Goal: Navigation & Orientation: Understand site structure

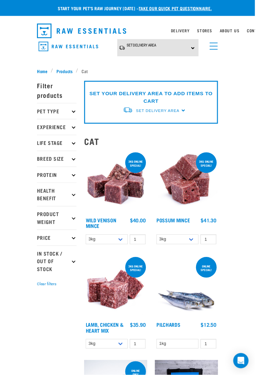
click at [44, 72] on span "Home" at bounding box center [43, 73] width 11 height 7
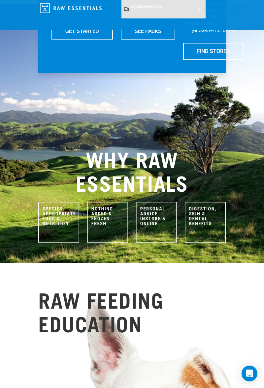
scroll to position [220, 0]
click at [101, 202] on img at bounding box center [107, 222] width 41 height 41
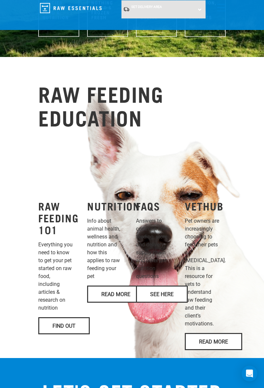
scroll to position [426, 0]
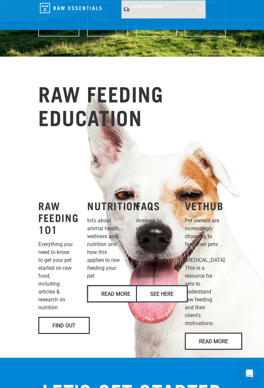
click at [116, 285] on link "Read More" at bounding box center [115, 293] width 57 height 17
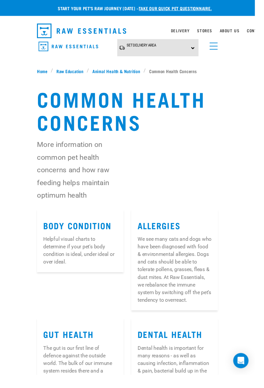
click at [238, 27] on div "Delivery Stores About Us Contact" at bounding box center [132, 31] width 264 height 22
click at [238, 32] on link "About Us" at bounding box center [237, 32] width 20 height 2
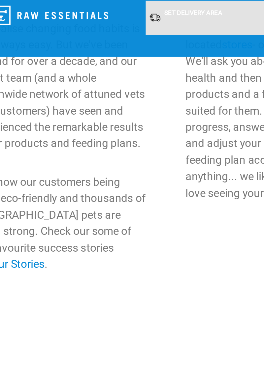
scroll to position [827, 0]
